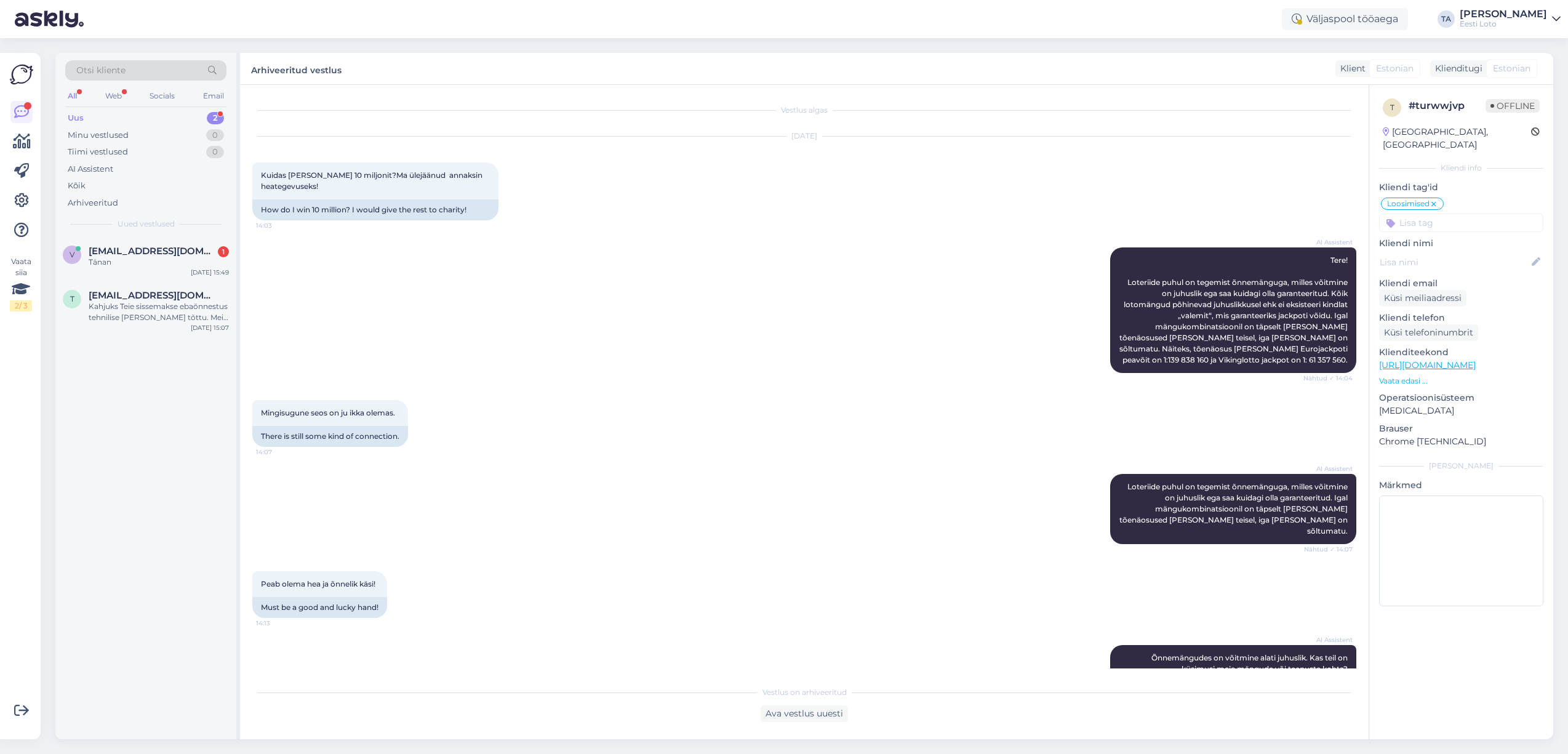
scroll to position [617, 0]
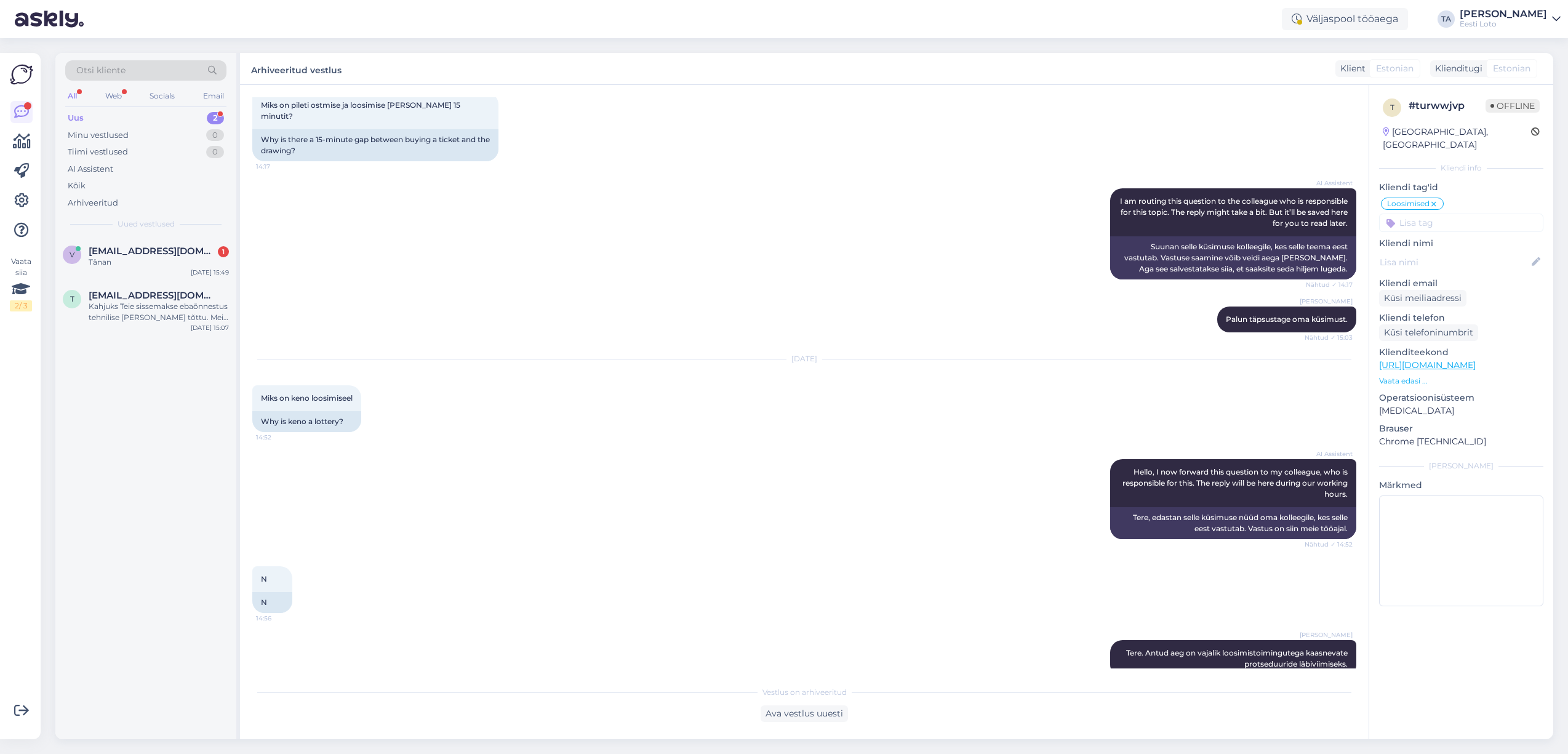
click at [92, 114] on div "Uus 2" at bounding box center [146, 118] width 161 height 17
click at [133, 308] on div "Kahjuks Teie sissemakse ebaõnnestus tehnilise [PERSON_NAME] tõttu. Meie finants…" at bounding box center [158, 312] width 140 height 22
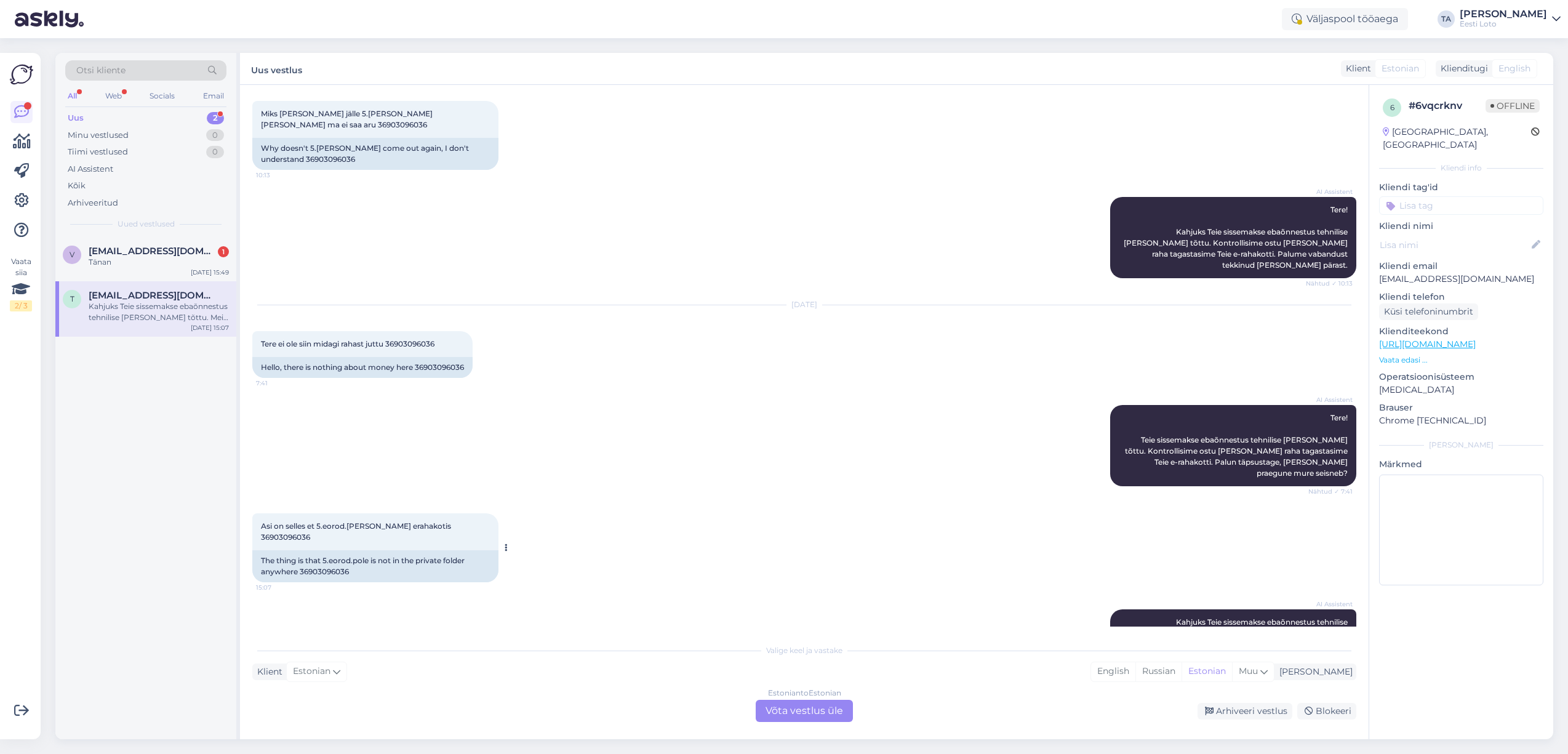
click at [453, 521] on span "Asi on selles et 5.eorod.[PERSON_NAME] erahakotis 36903096036" at bounding box center [357, 531] width 192 height 20
copy span "36903096036"
click at [791, 716] on div "Estonian to Estonian Võta vestlus üle" at bounding box center [804, 711] width 97 height 22
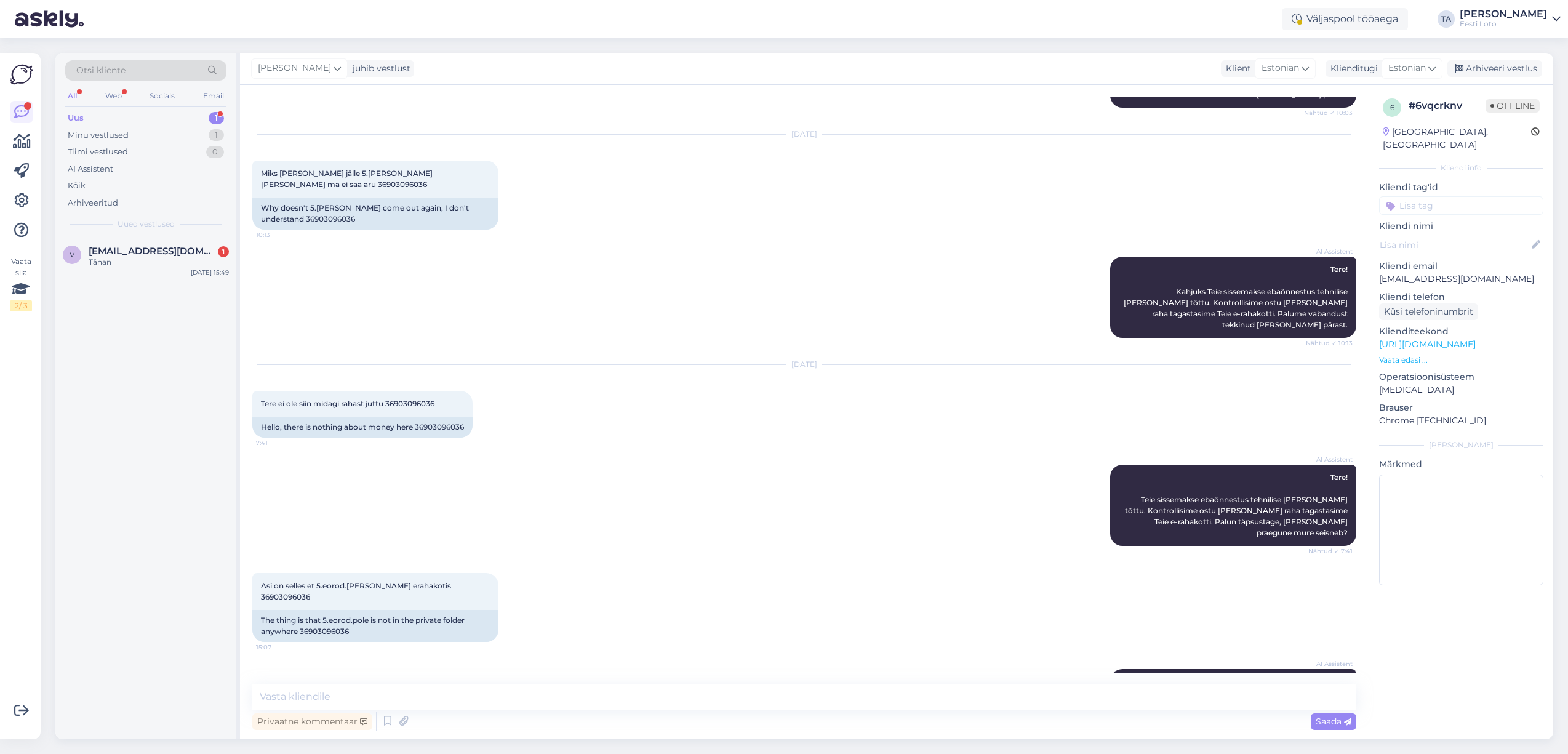
scroll to position [511, 0]
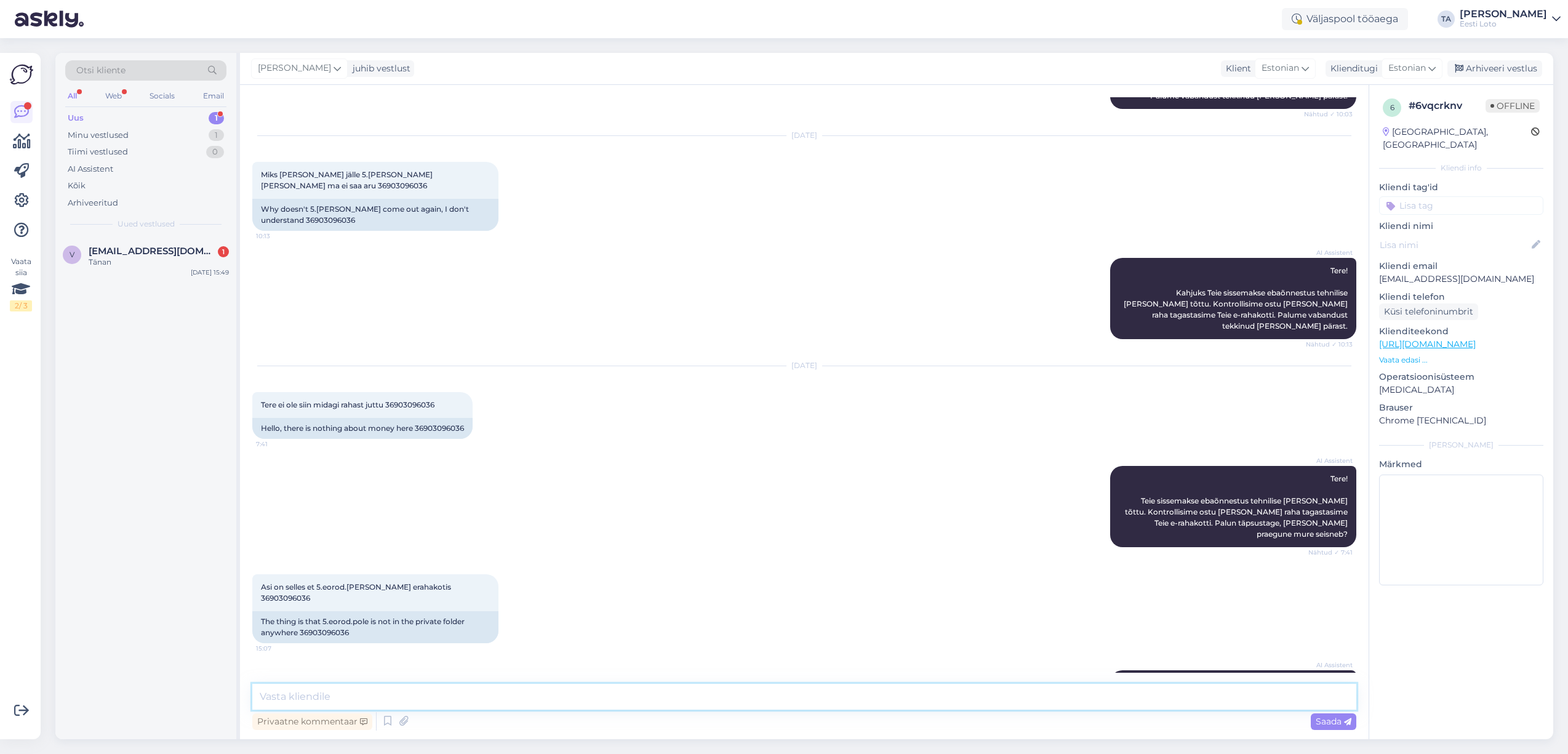
click at [449, 692] on textarea at bounding box center [804, 697] width 1104 height 26
paste textarea "Kahjuks Teie sissemakse ebaõnnestus tehnilise [PERSON_NAME] tõttu. Kontrollisim…"
type textarea "Kahjuks Teie sissemakse ebaõnnestus tehnilise [PERSON_NAME] tõttu. Kontrollisim…"
click at [1321, 721] on span "Saada" at bounding box center [1333, 721] width 36 height 11
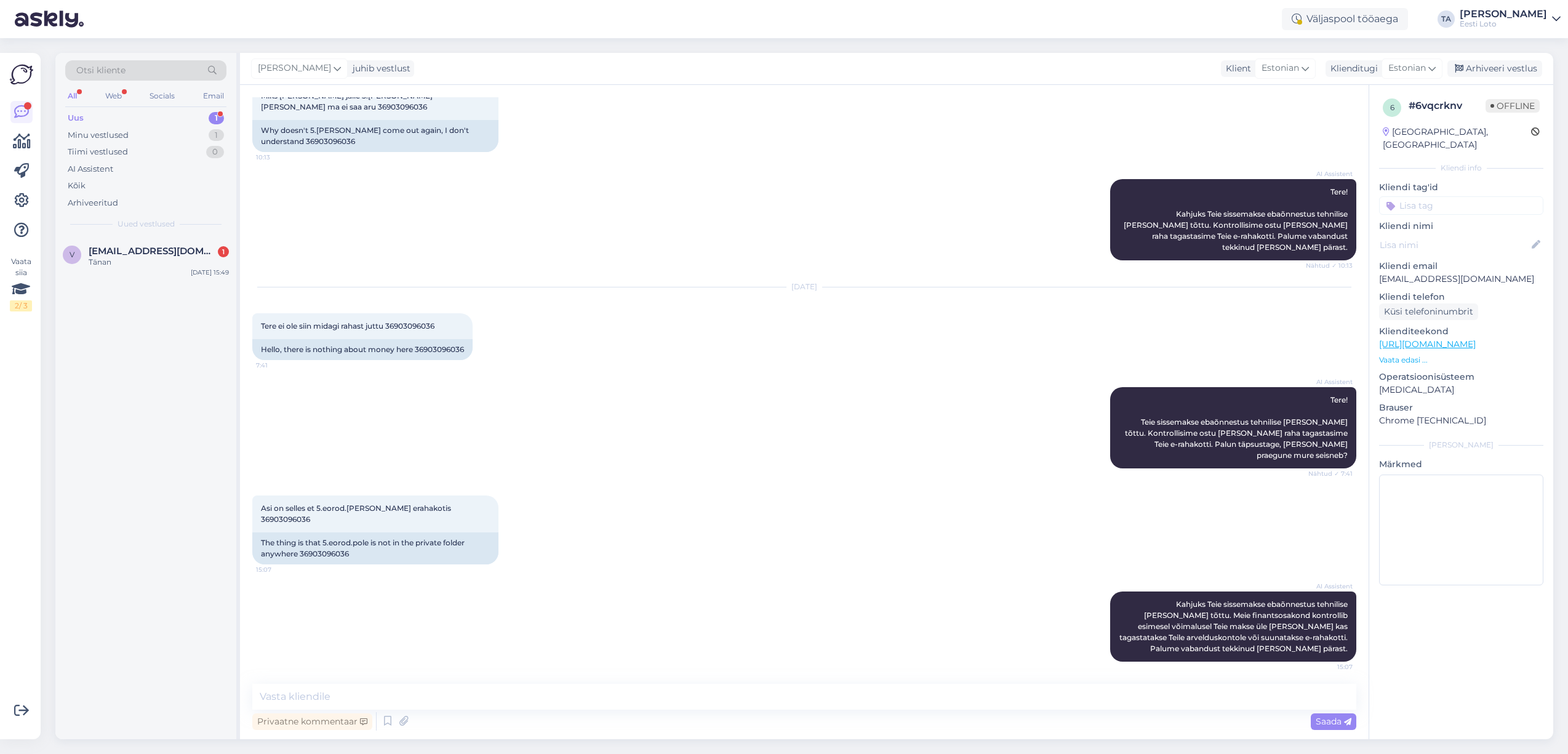
click at [1422, 196] on input at bounding box center [1461, 205] width 165 height 18
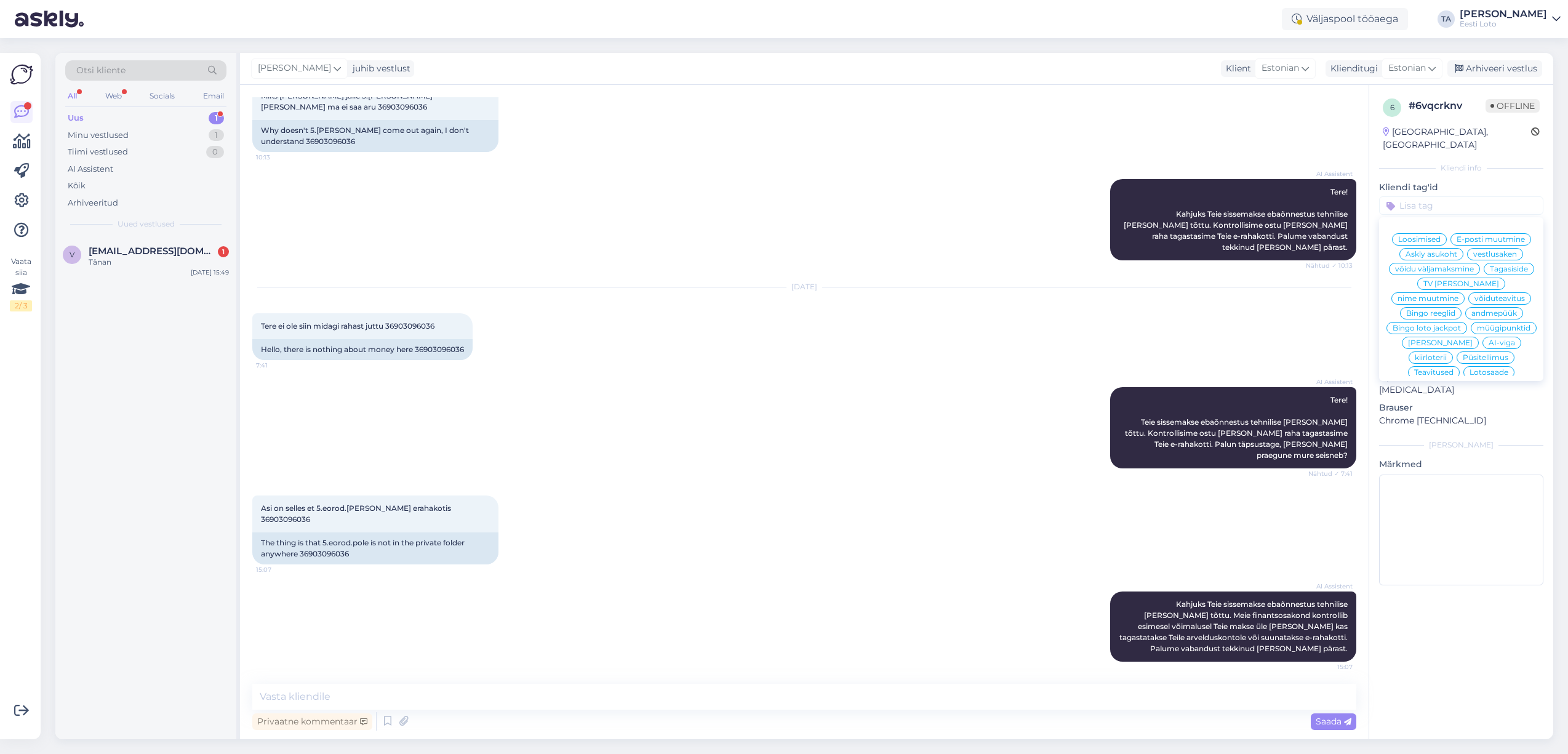
scroll to position [217, 0]
click at [1489, 315] on span "Ülekanne" at bounding box center [1492, 319] width 35 height 8
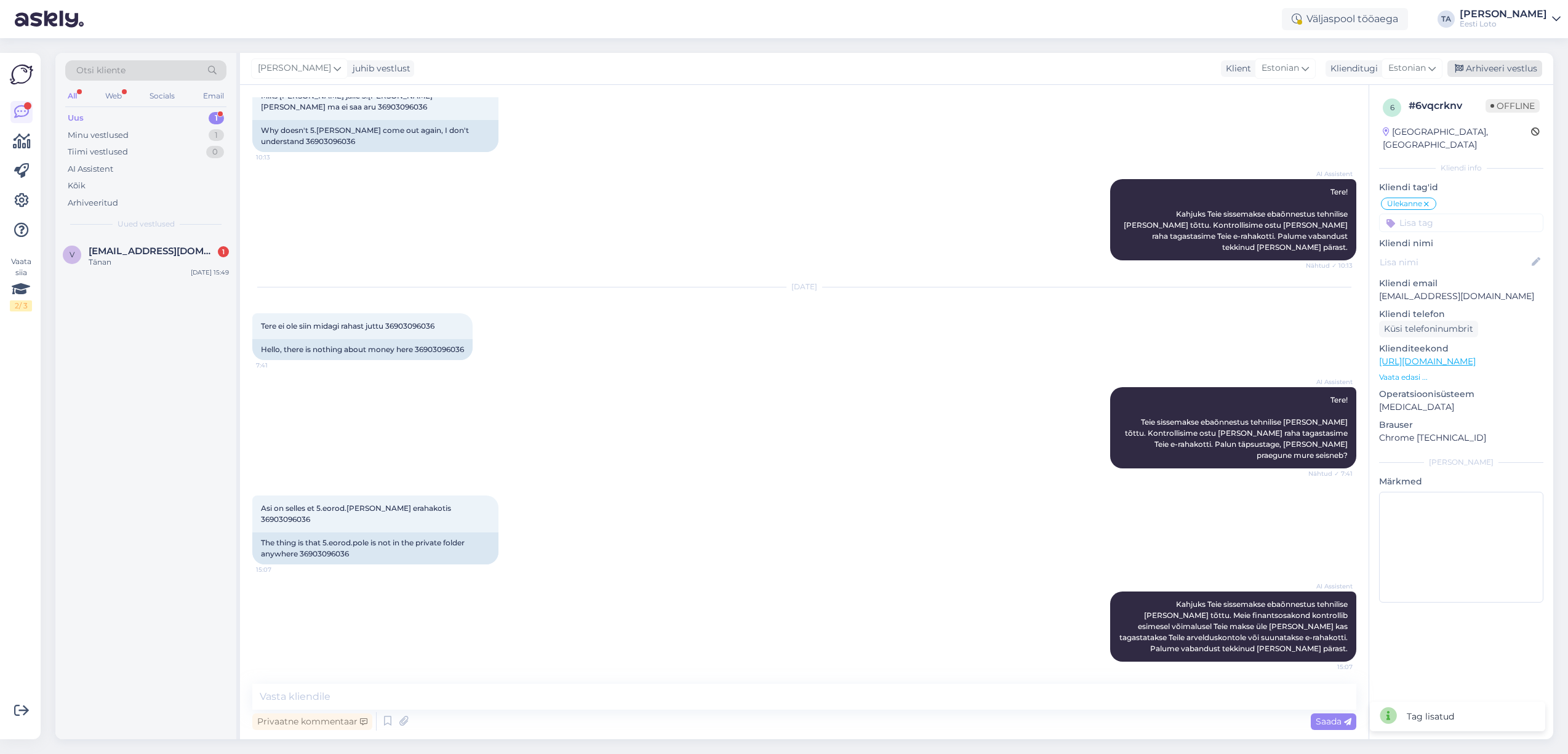
click at [1479, 72] on div "Arhiveeri vestlus" at bounding box center [1494, 69] width 95 height 17
click at [125, 254] on span "[EMAIL_ADDRESS][DOMAIN_NAME]" at bounding box center [152, 250] width 128 height 11
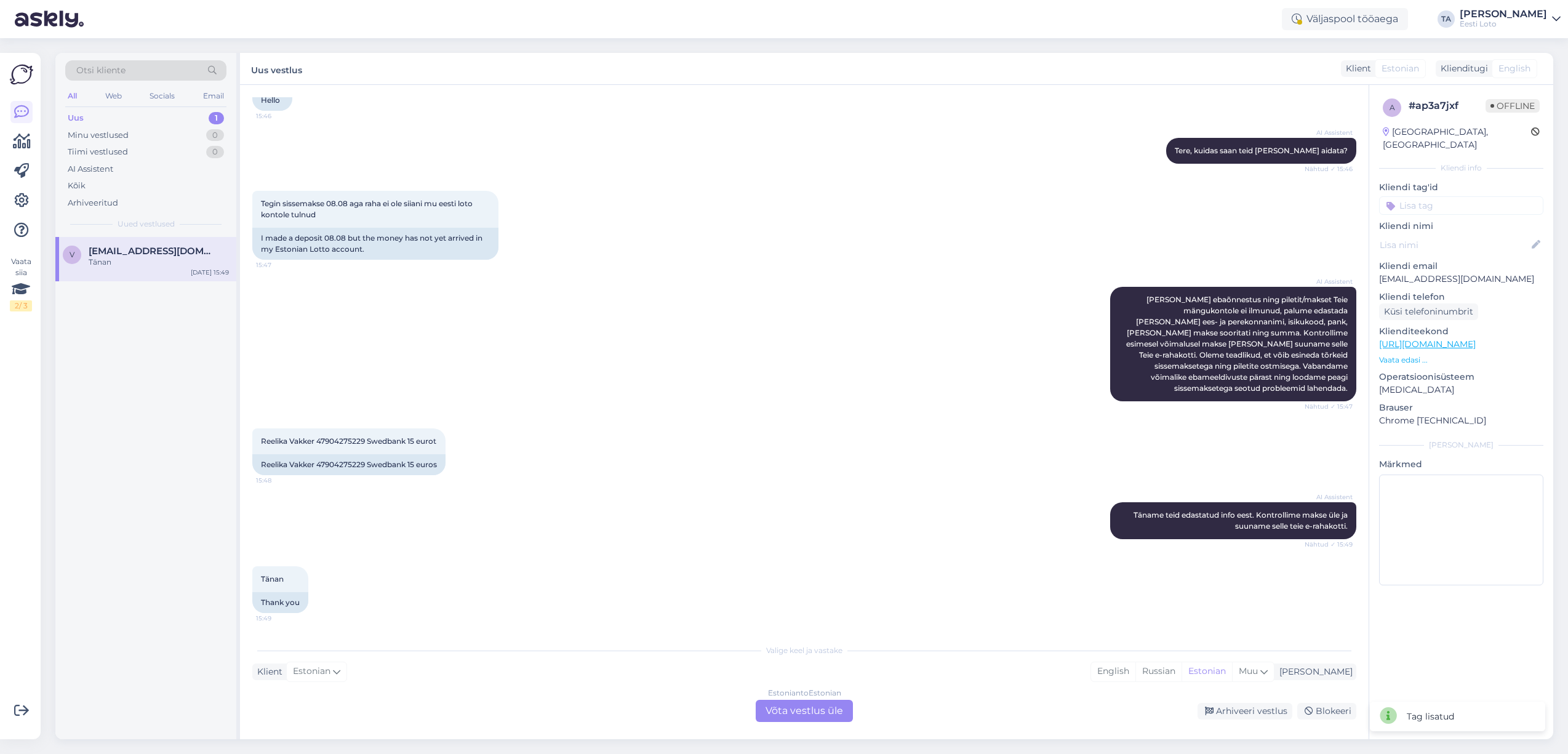
scroll to position [87, 0]
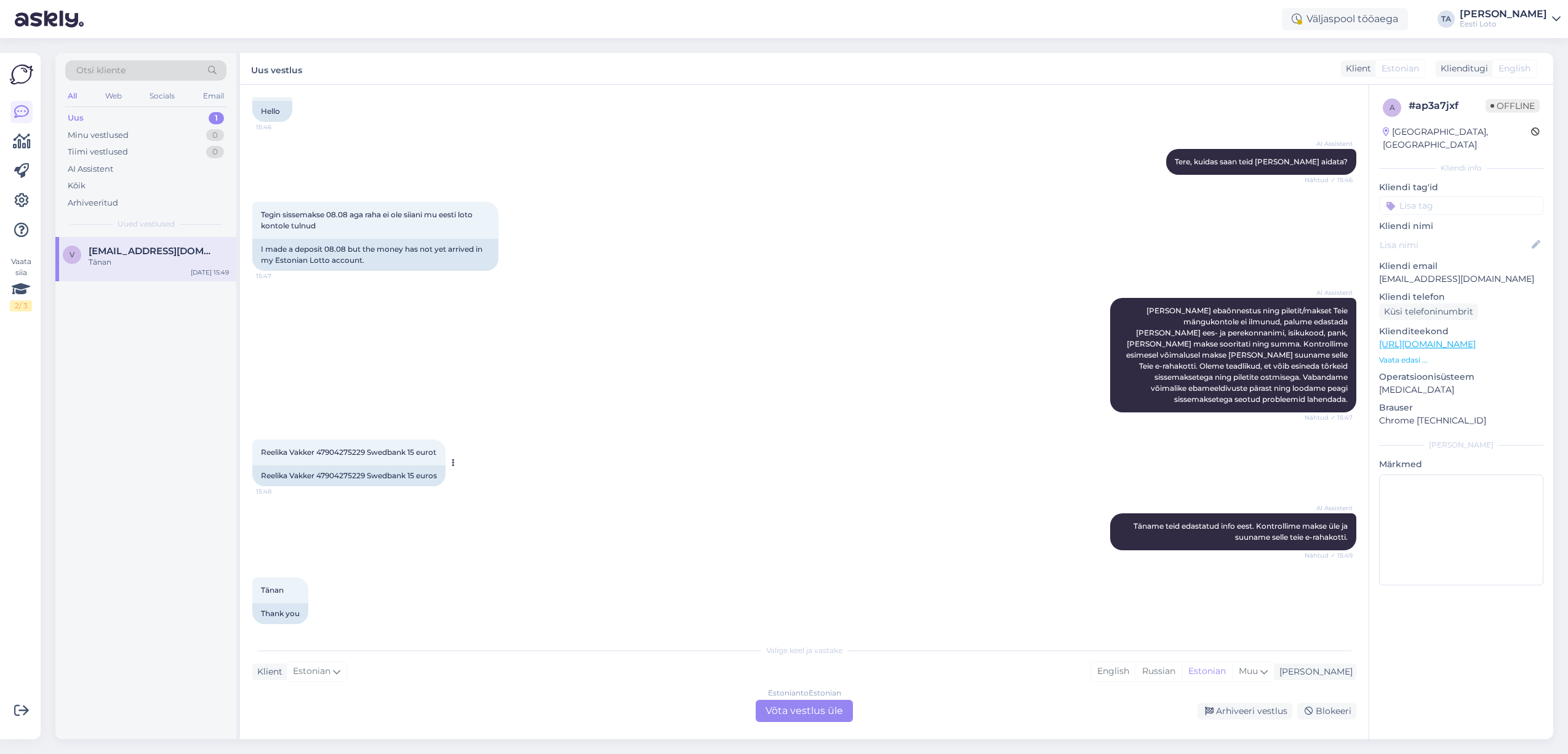
click at [335, 448] on span "Reelika Vakker 47904275229 Swedbank 15 eurot" at bounding box center [349, 452] width 175 height 10
copy span "47904275229"
click at [813, 713] on div "Estonian to Estonian Võta vestlus üle" at bounding box center [804, 711] width 97 height 22
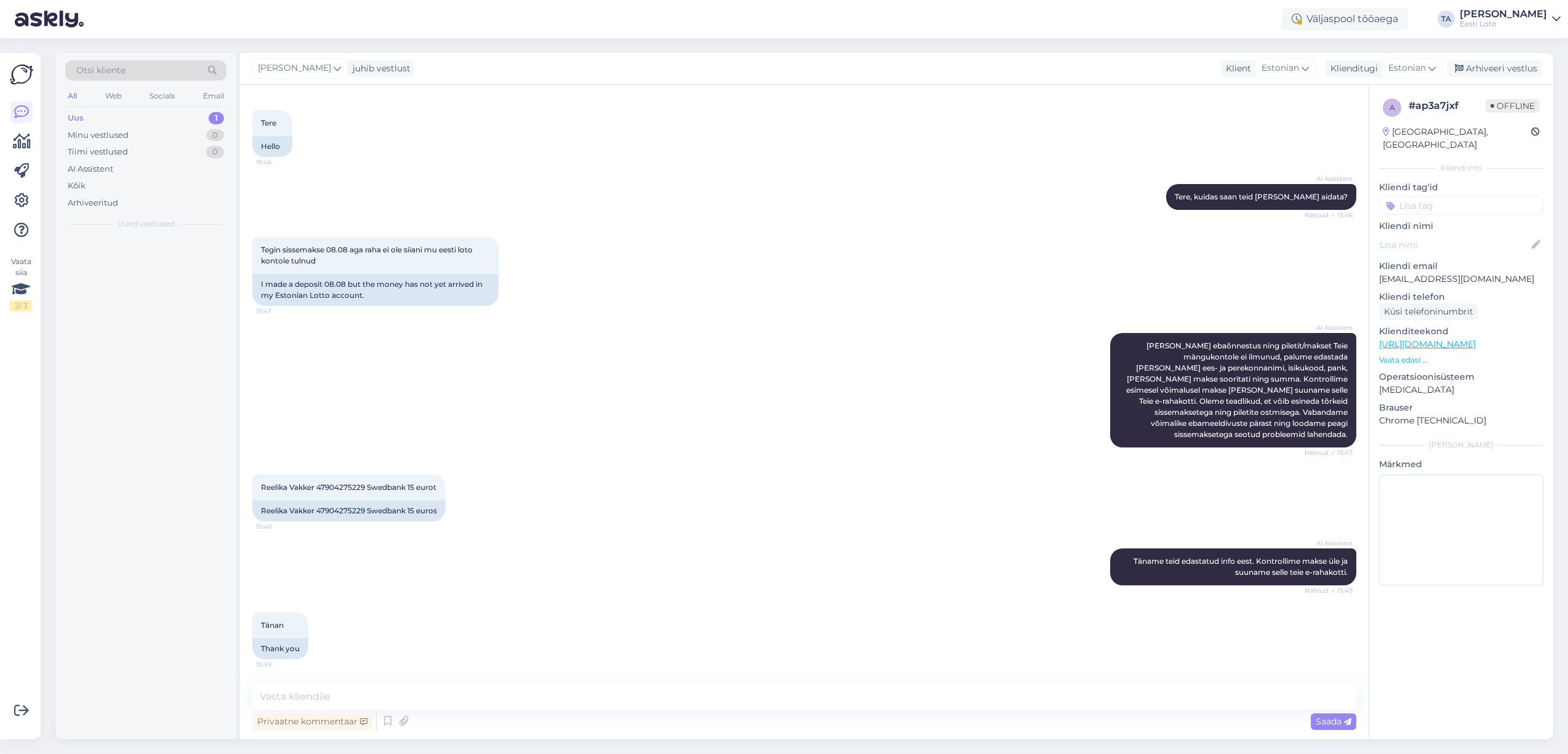
scroll to position [41, 0]
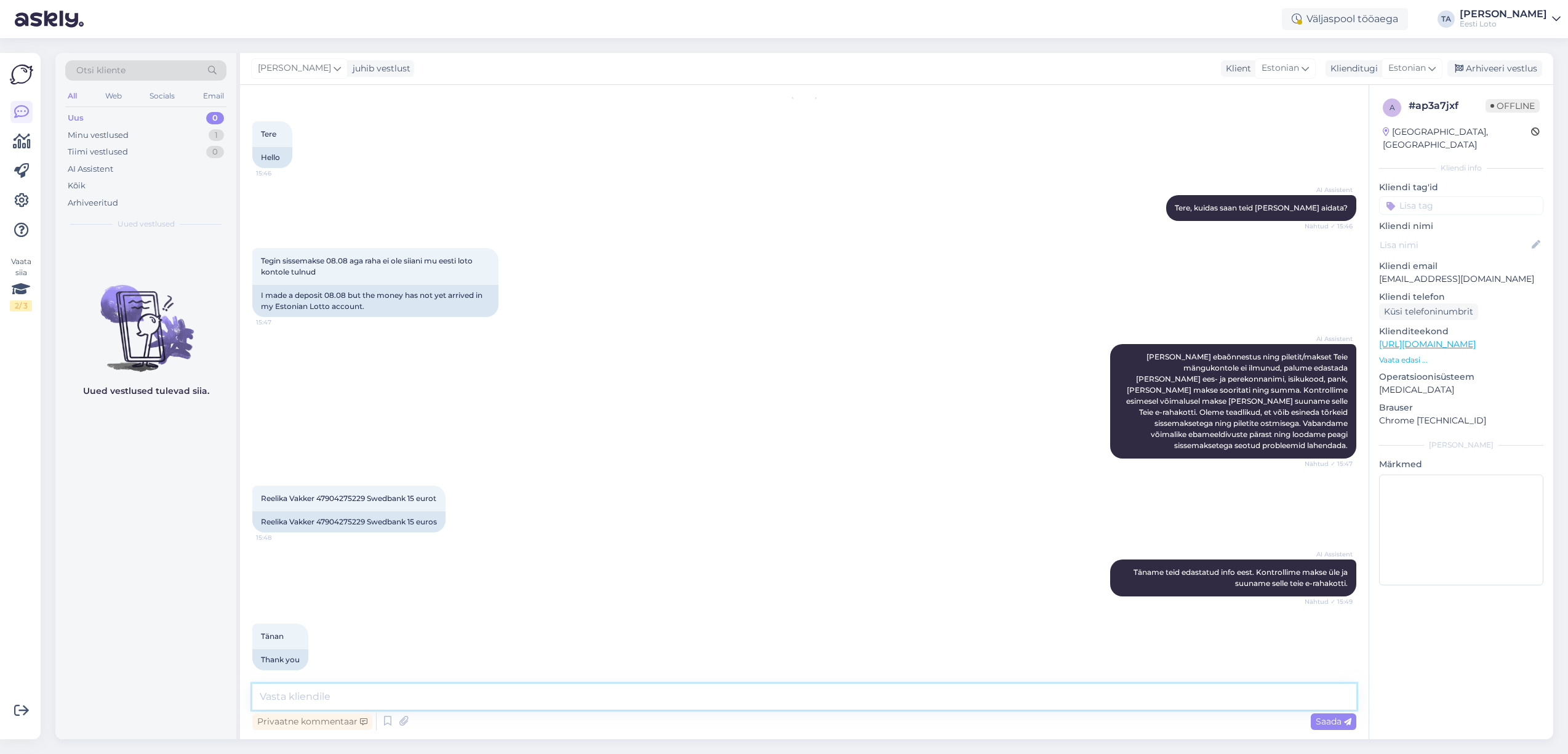
click at [542, 696] on textarea at bounding box center [804, 697] width 1104 height 26
paste textarea "Kahjuks Teie sissemakse ebaõnnestus tehnilise [PERSON_NAME] tõttu. Kontrollisim…"
type textarea "Kahjuks Teie sissemakse ebaõnnestus tehnilise [PERSON_NAME] tõttu. Kontrollisim…"
click at [1325, 724] on span "Saada" at bounding box center [1333, 721] width 36 height 11
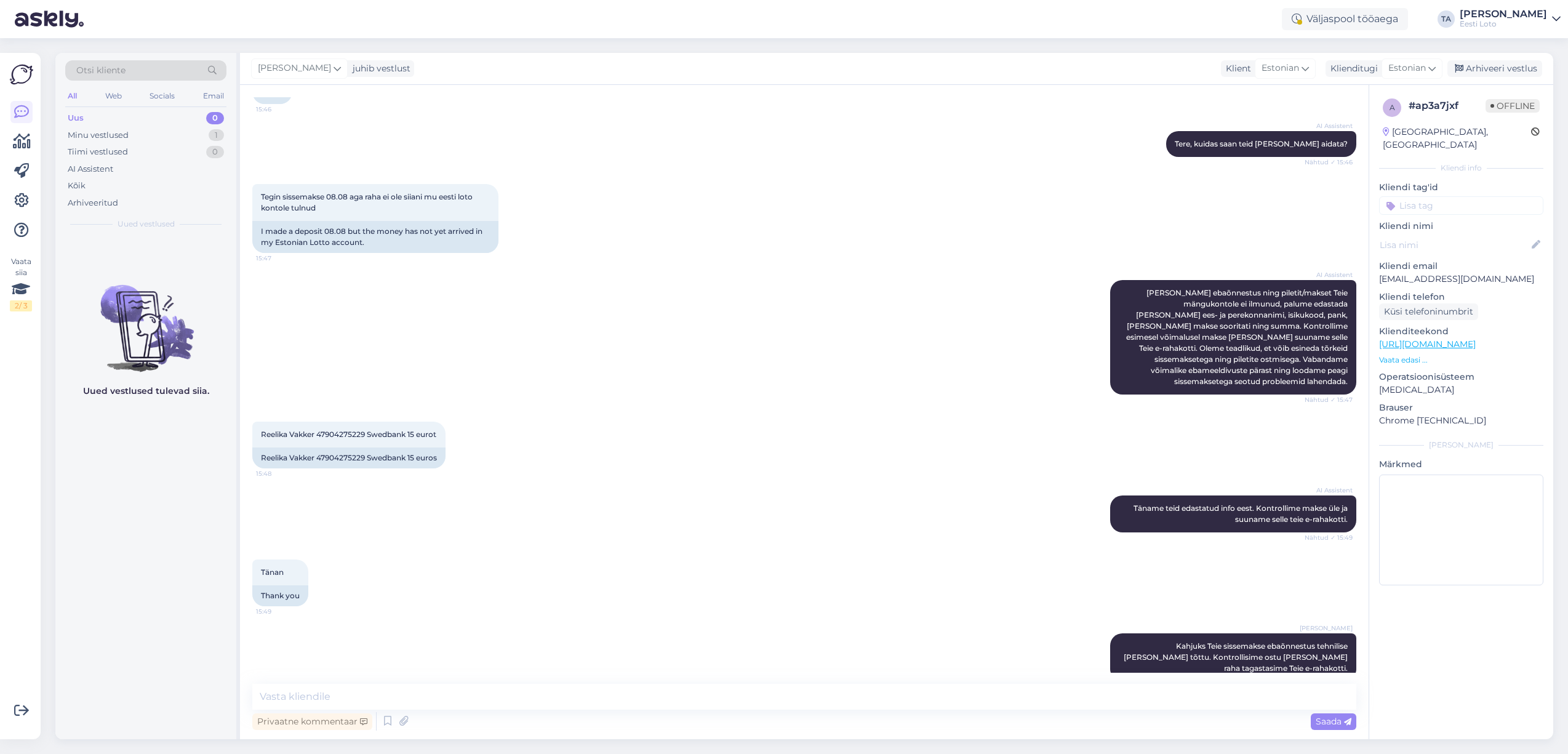
click at [1408, 196] on input at bounding box center [1461, 205] width 165 height 18
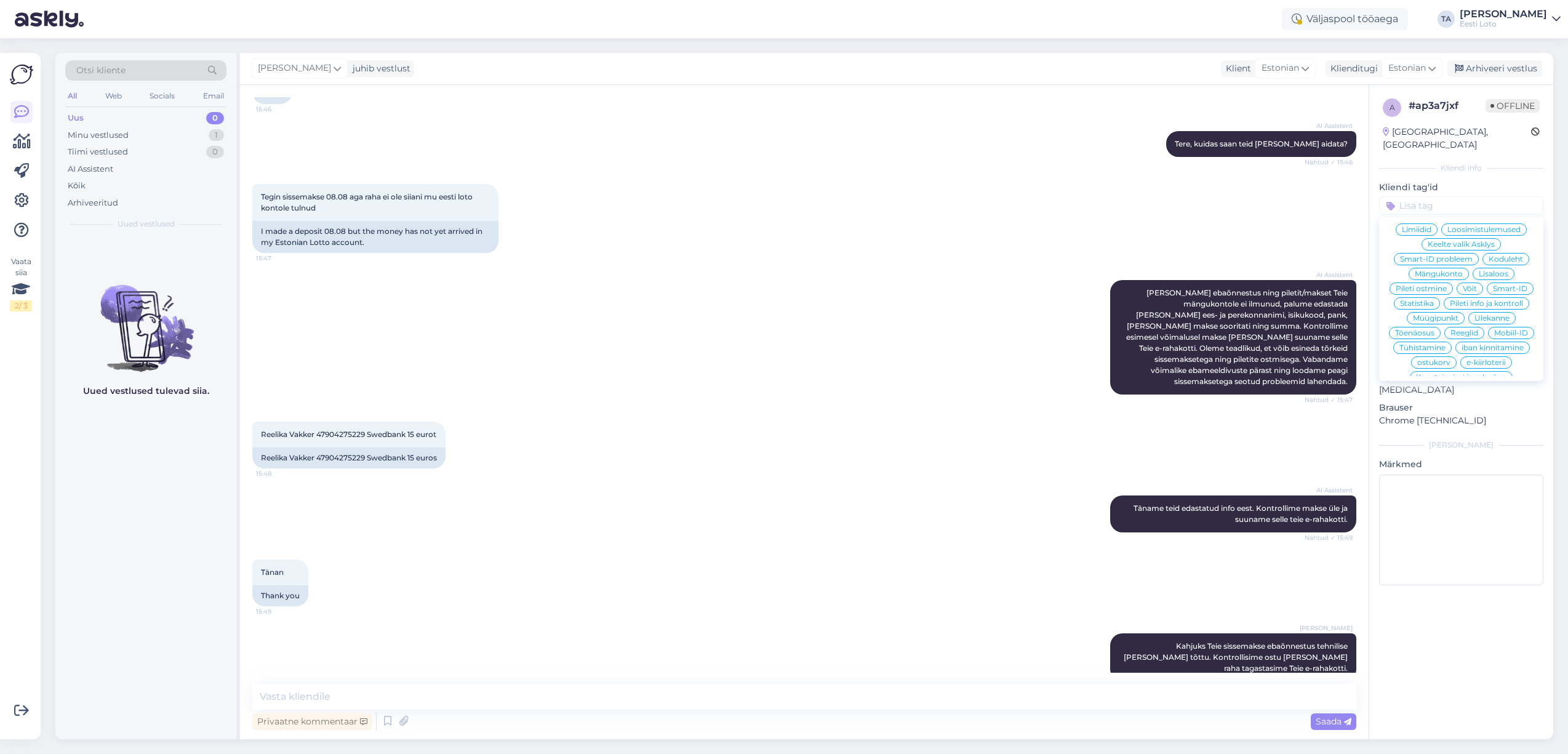
click at [1497, 315] on span "Ülekanne" at bounding box center [1492, 319] width 35 height 8
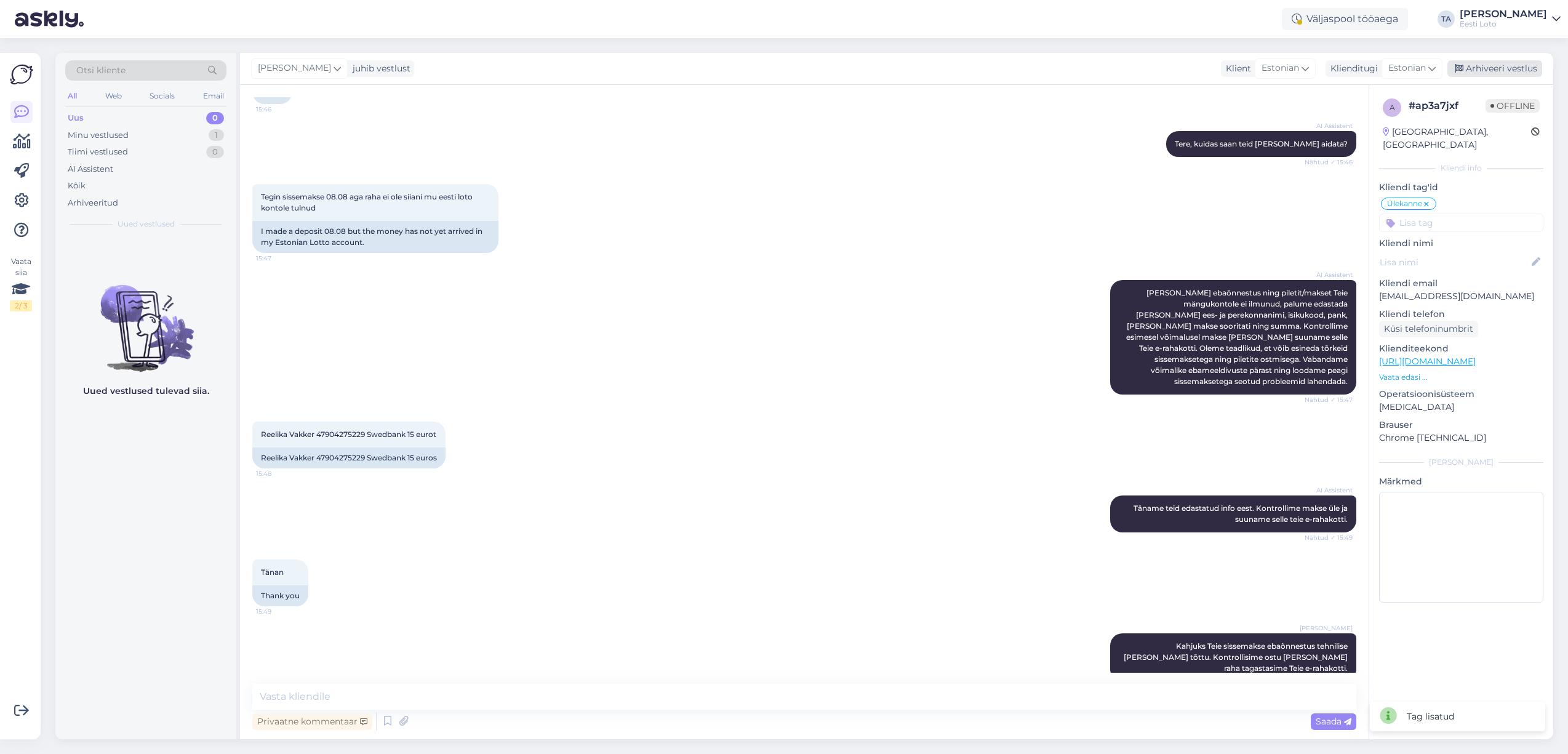
click at [1510, 66] on div "Arhiveeri vestlus" at bounding box center [1494, 69] width 95 height 17
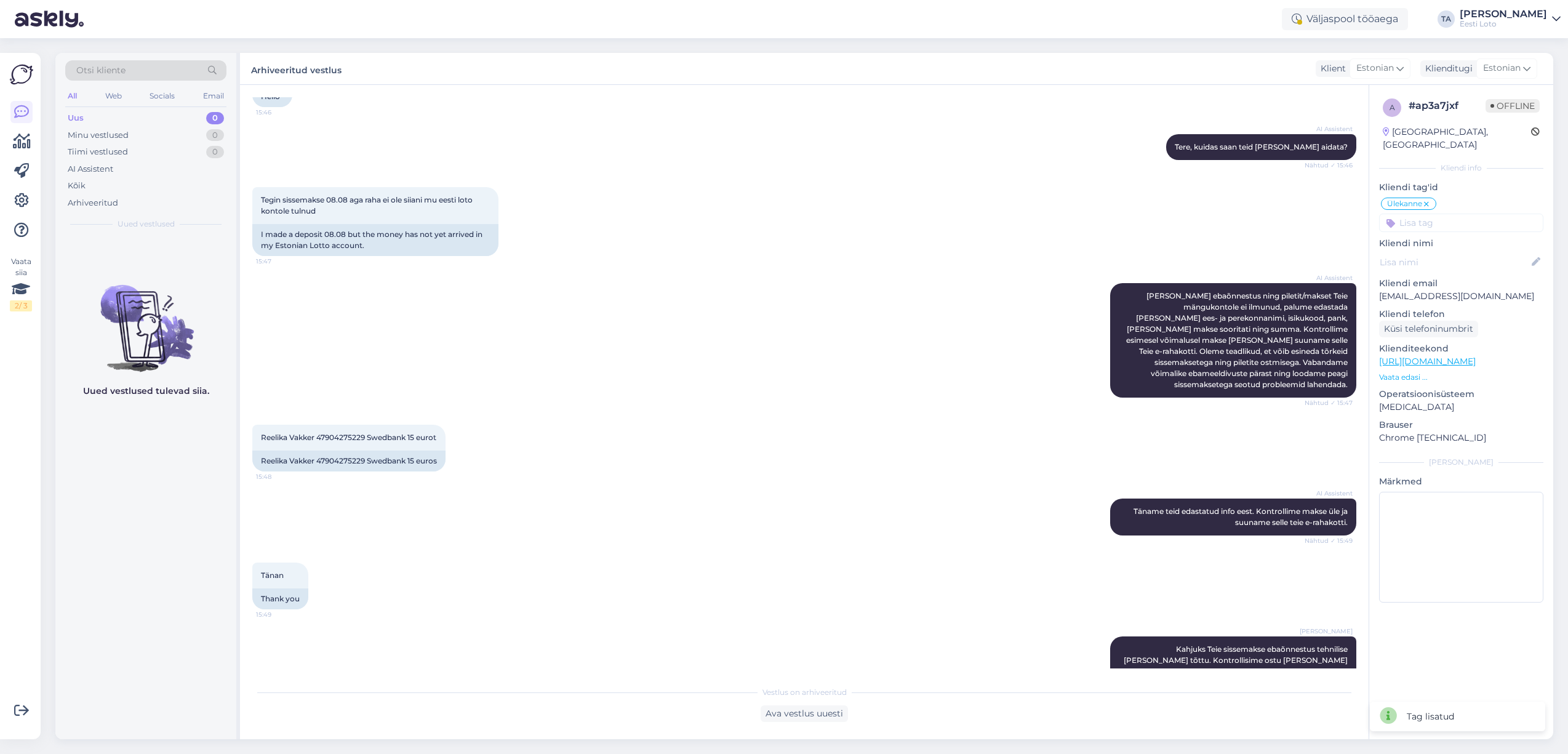
scroll to position [0, 0]
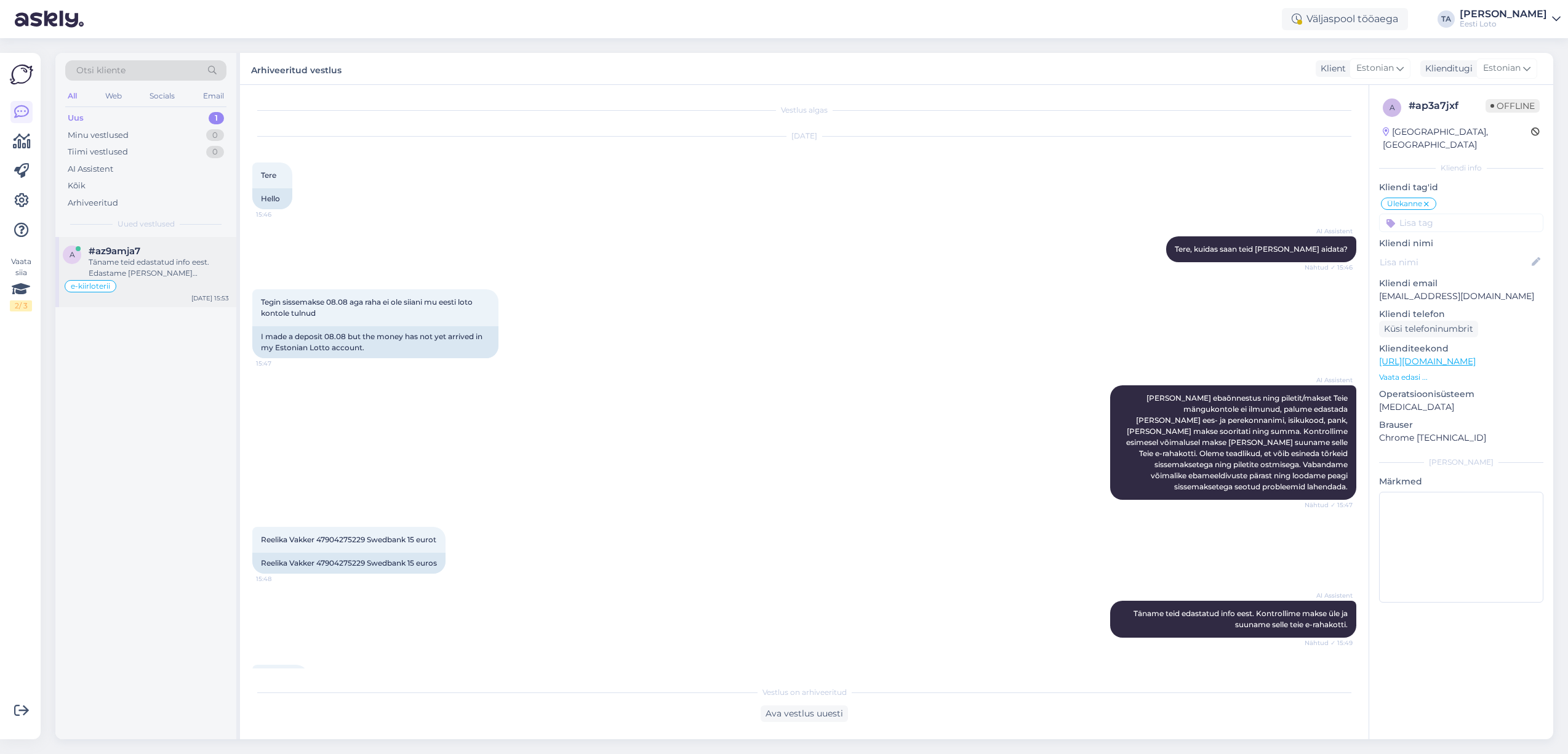
click at [119, 262] on div "Täname teid edastatud info eest. Edastame [PERSON_NAME] kolleegile, kes tegeleb…" at bounding box center [158, 268] width 140 height 22
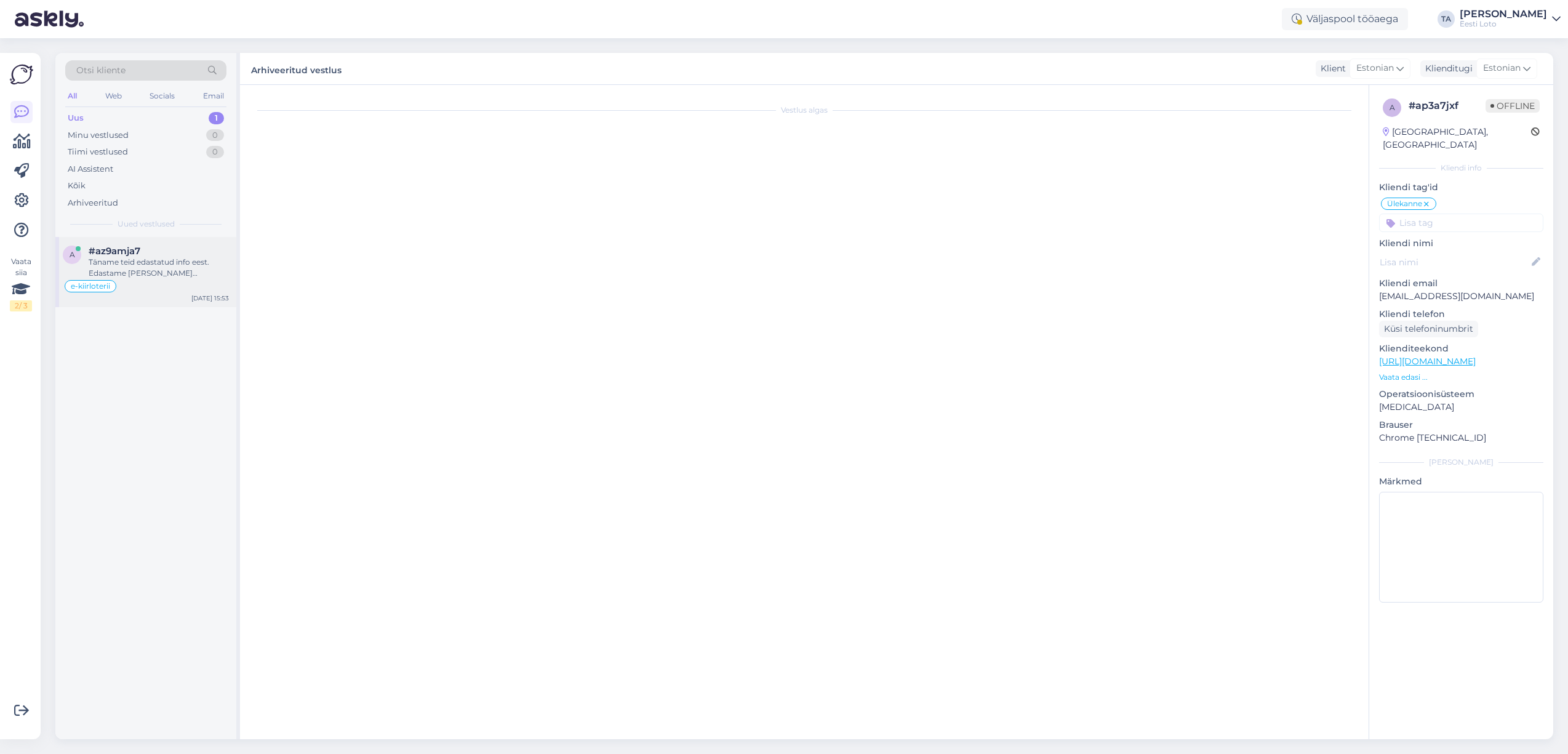
scroll to position [313, 0]
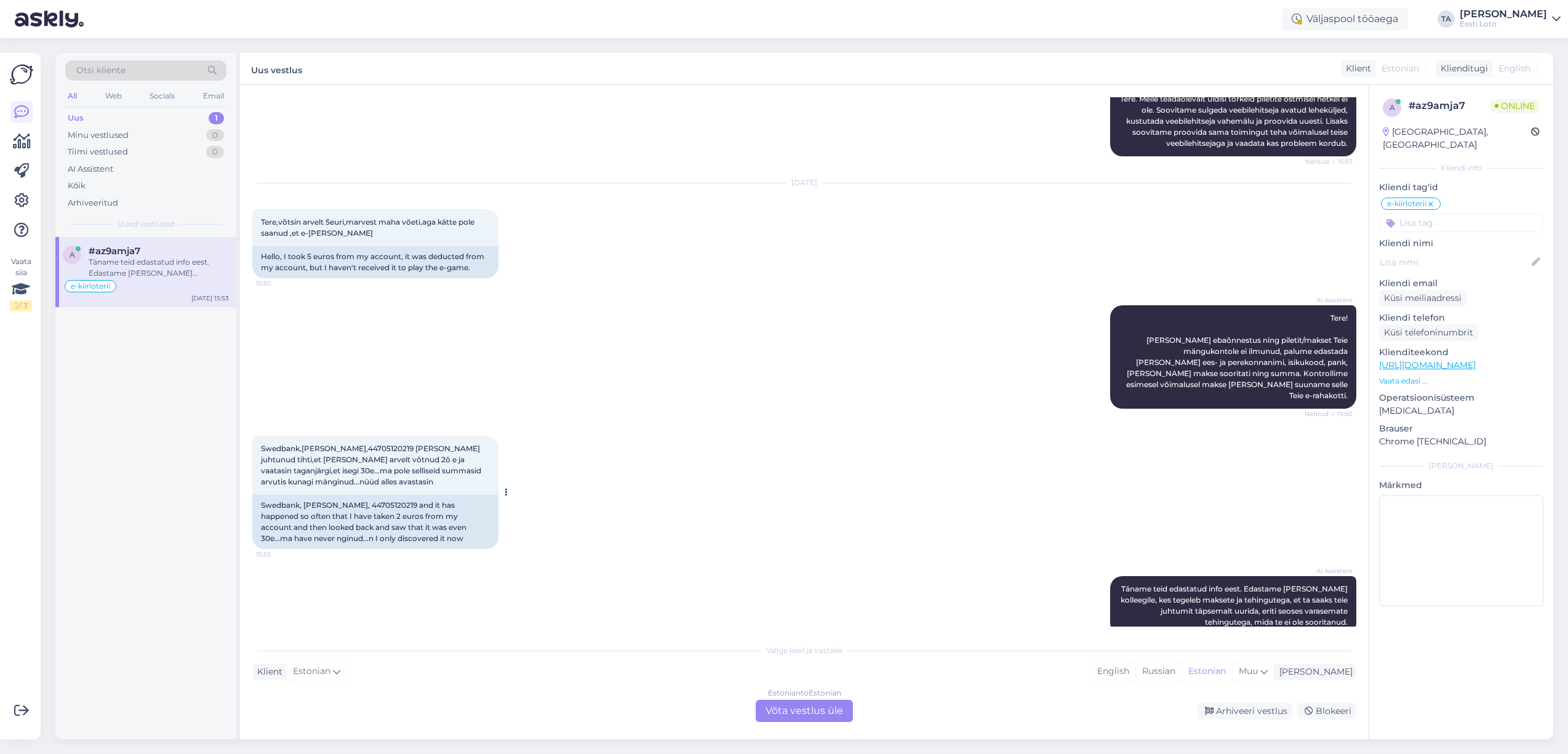
click at [374, 444] on span "Swedbank,[PERSON_NAME],44705120219 [PERSON_NAME] juhtunud tihti,et [PERSON_NAME…" at bounding box center [372, 465] width 222 height 43
copy span "44705120219"
click at [791, 706] on div "Estonian to Estonian Võta vestlus üle" at bounding box center [804, 711] width 97 height 22
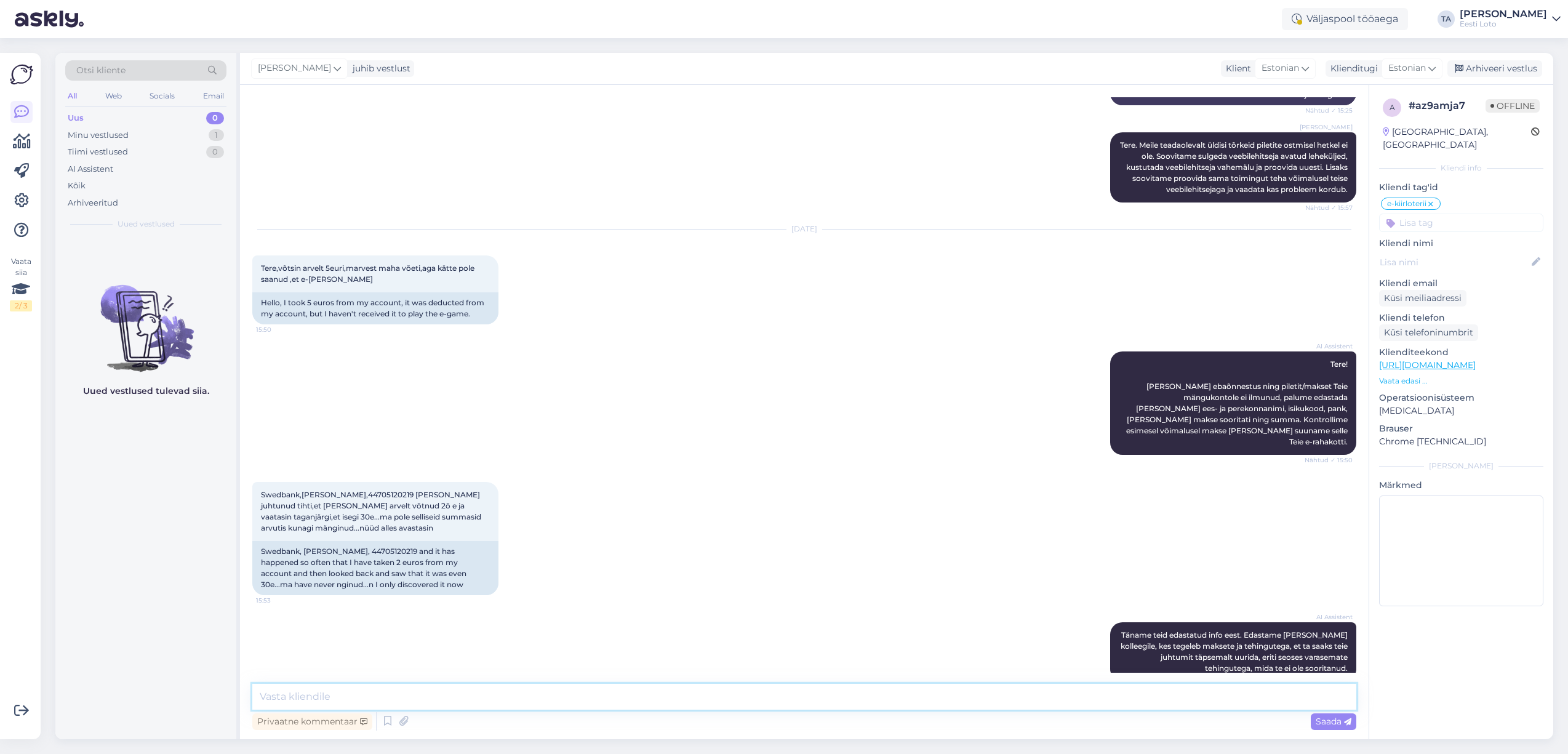
click at [348, 695] on textarea at bounding box center [804, 697] width 1104 height 26
paste textarea "Kahjuks Teie sissemakse ebaõnnestus tehnilise [PERSON_NAME] tõttu. Kontrollisim…"
type textarea "Kahjuks Teie sissemakse ebaõnnestus tehnilise [PERSON_NAME] tõttu. Kontrollisim…"
click at [1326, 722] on span "Saada" at bounding box center [1333, 721] width 36 height 11
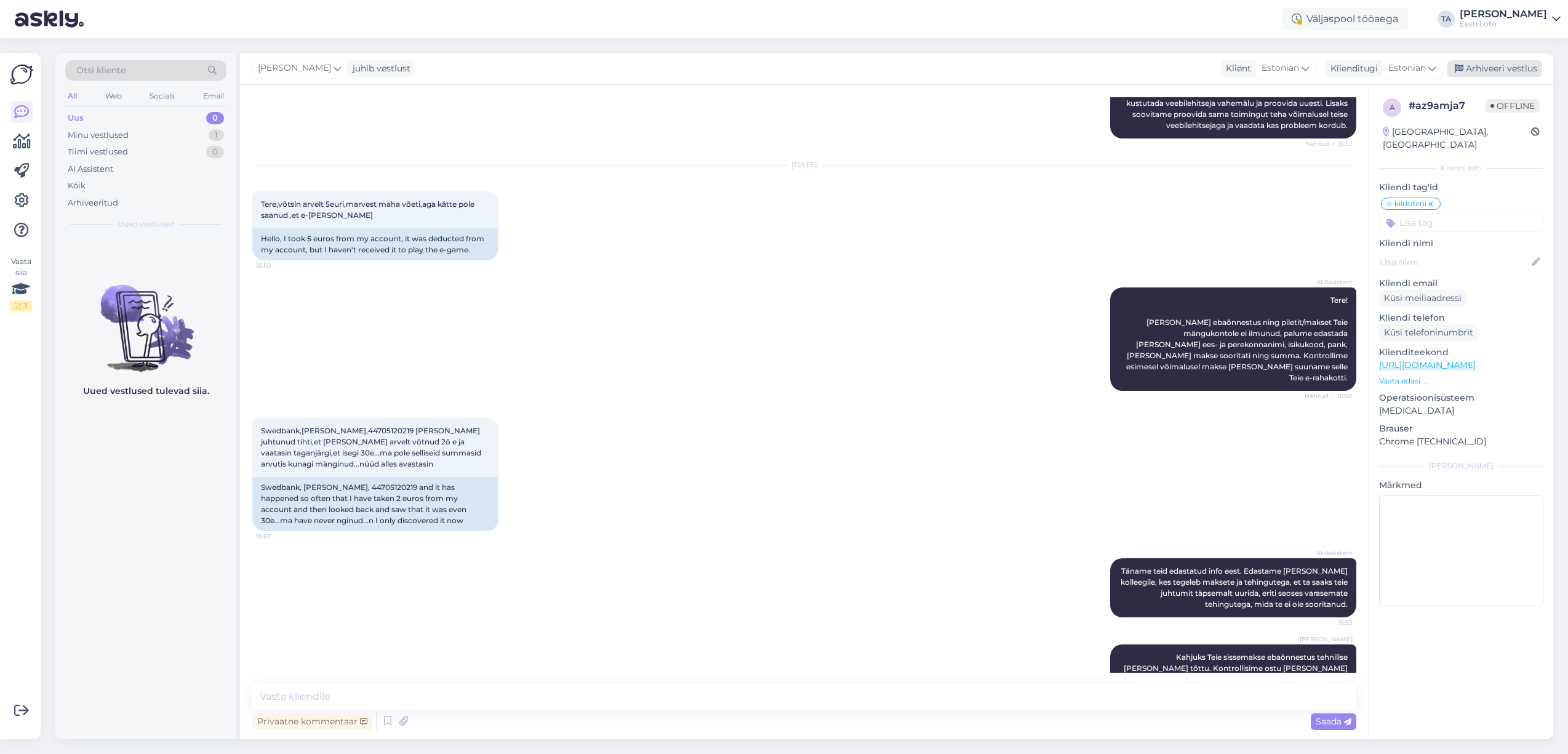
click at [1491, 71] on div "Arhiveeri vestlus" at bounding box center [1494, 69] width 95 height 17
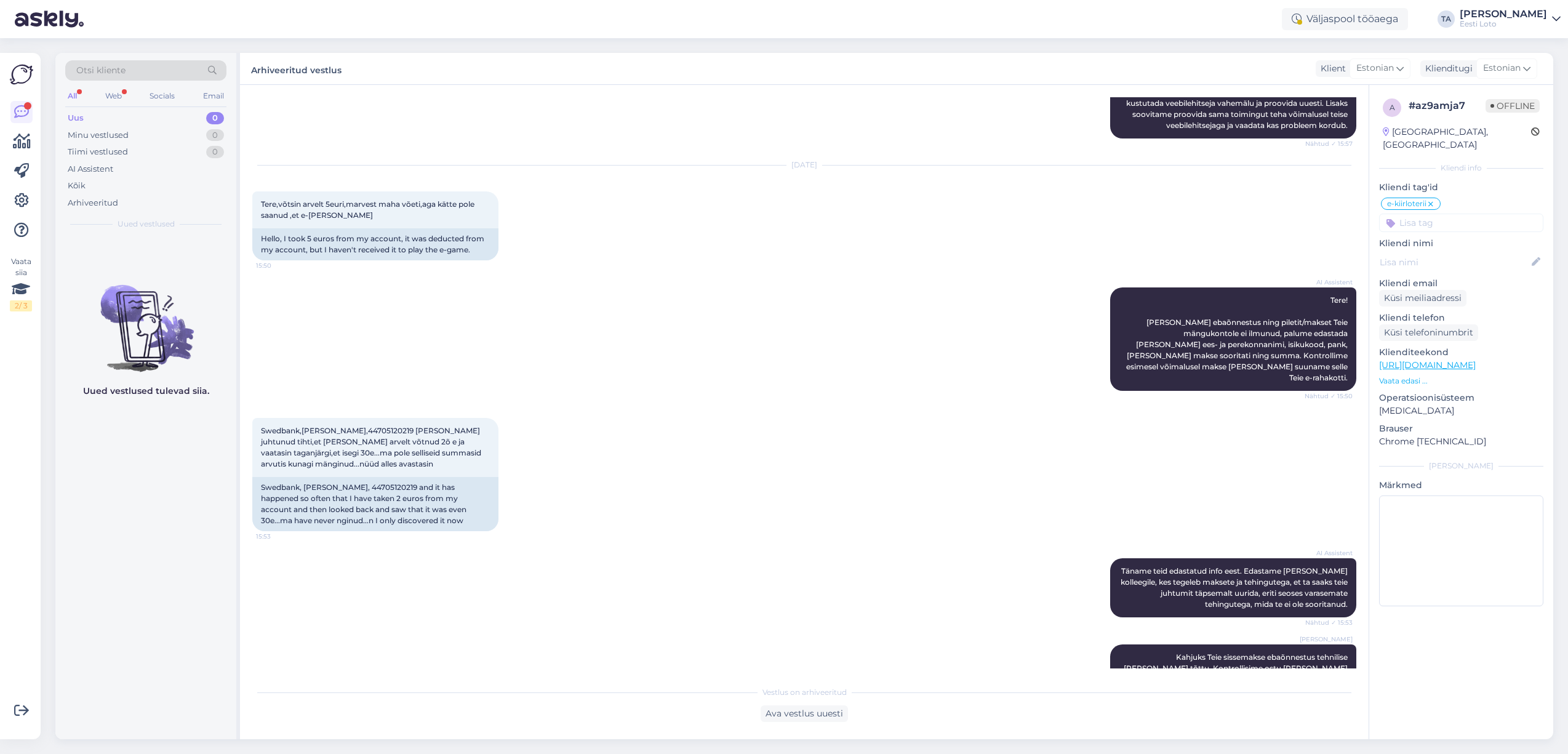
scroll to position [860, 0]
